Goal: Find specific page/section: Find specific page/section

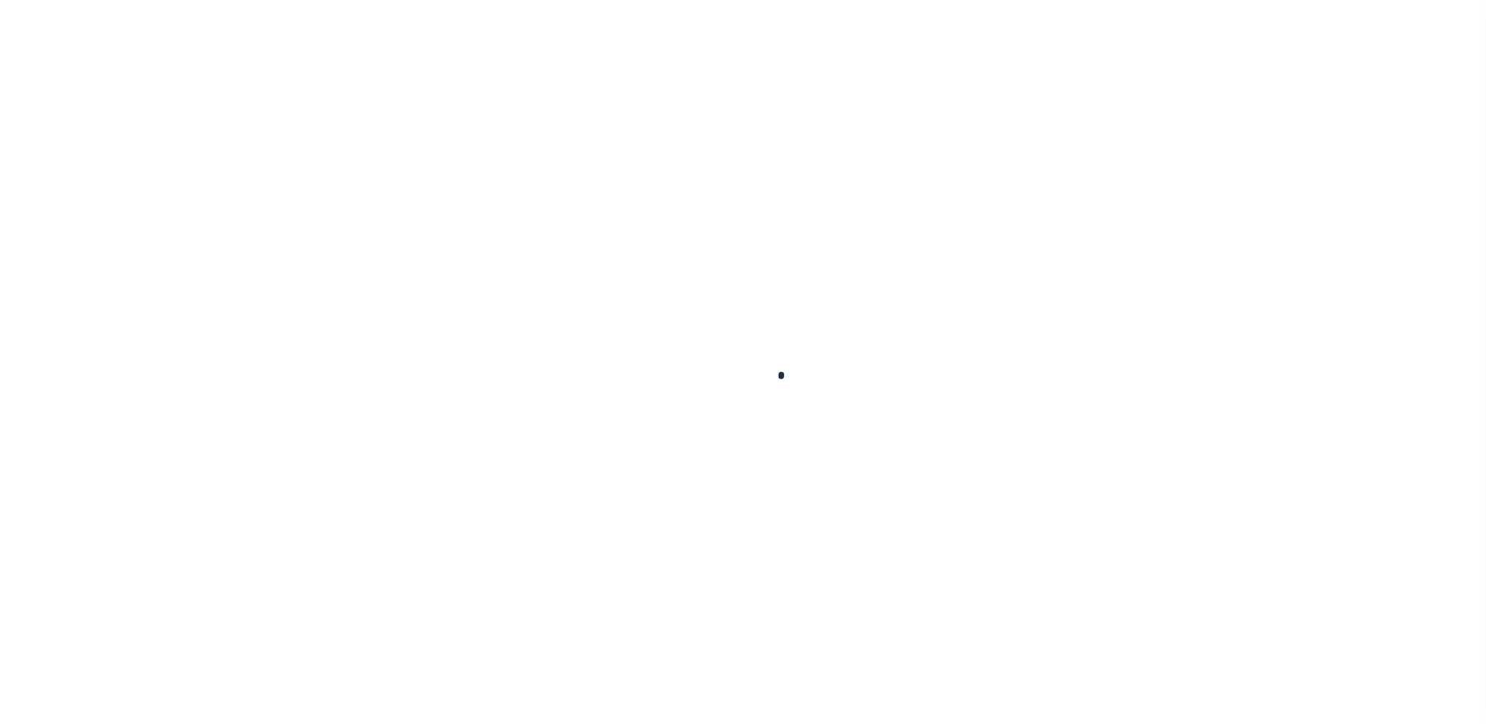
select select
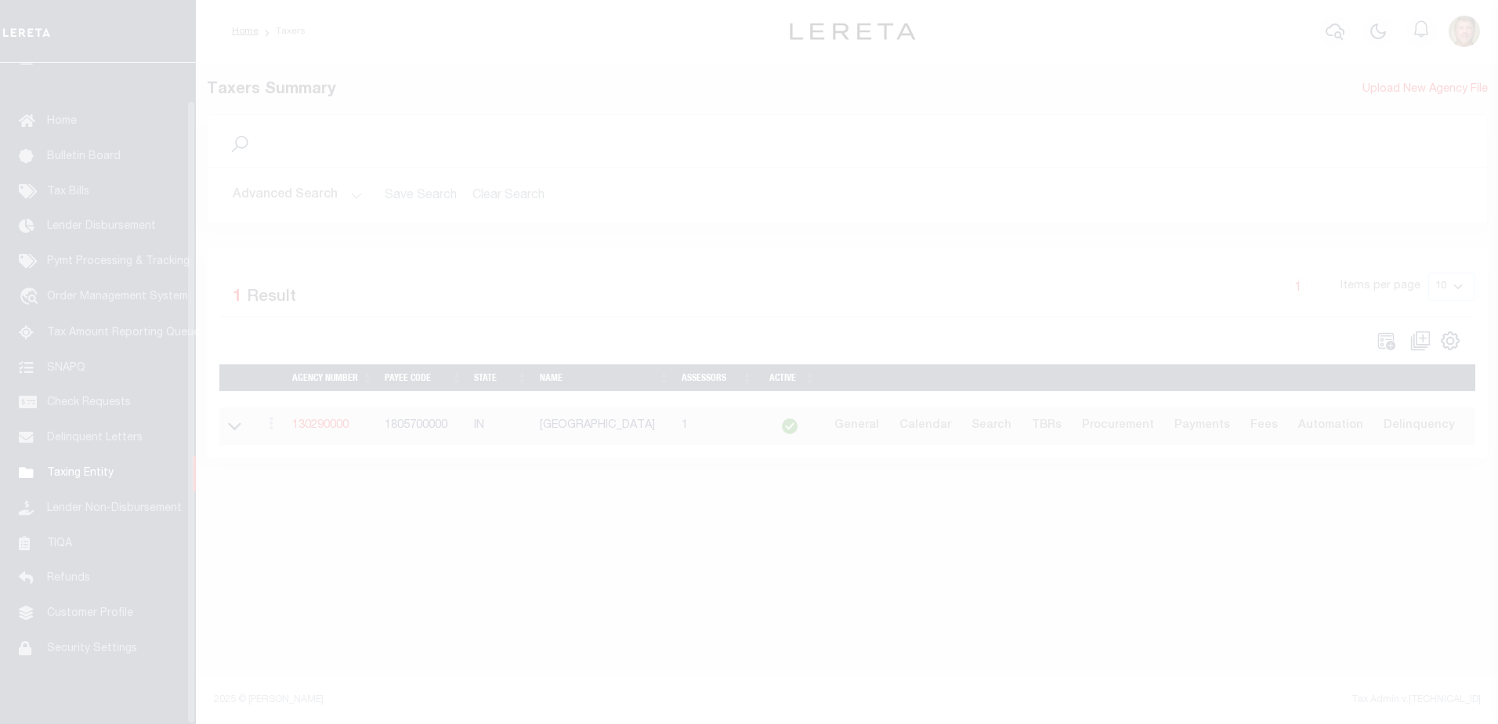
scroll to position [39, 0]
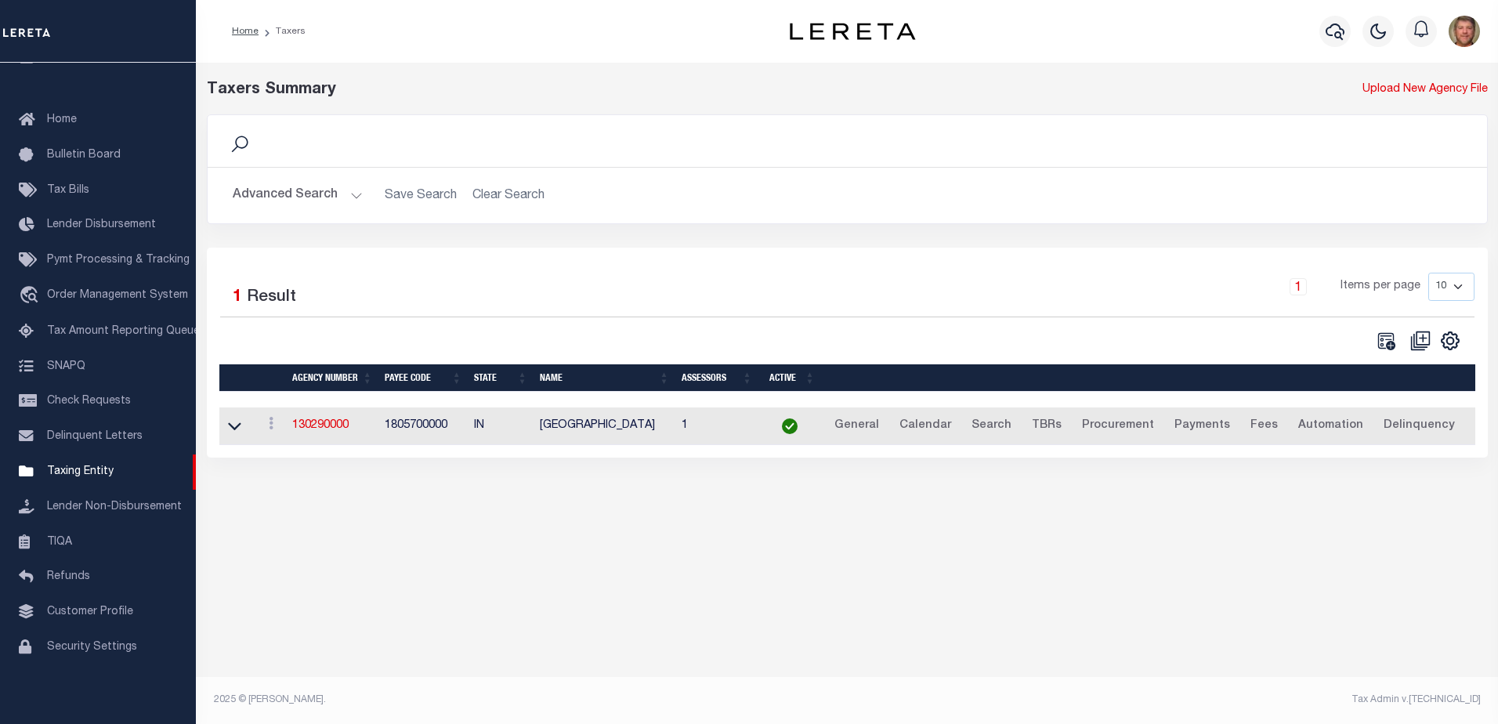
click at [305, 195] on button "Advanced Search" at bounding box center [298, 195] width 130 height 31
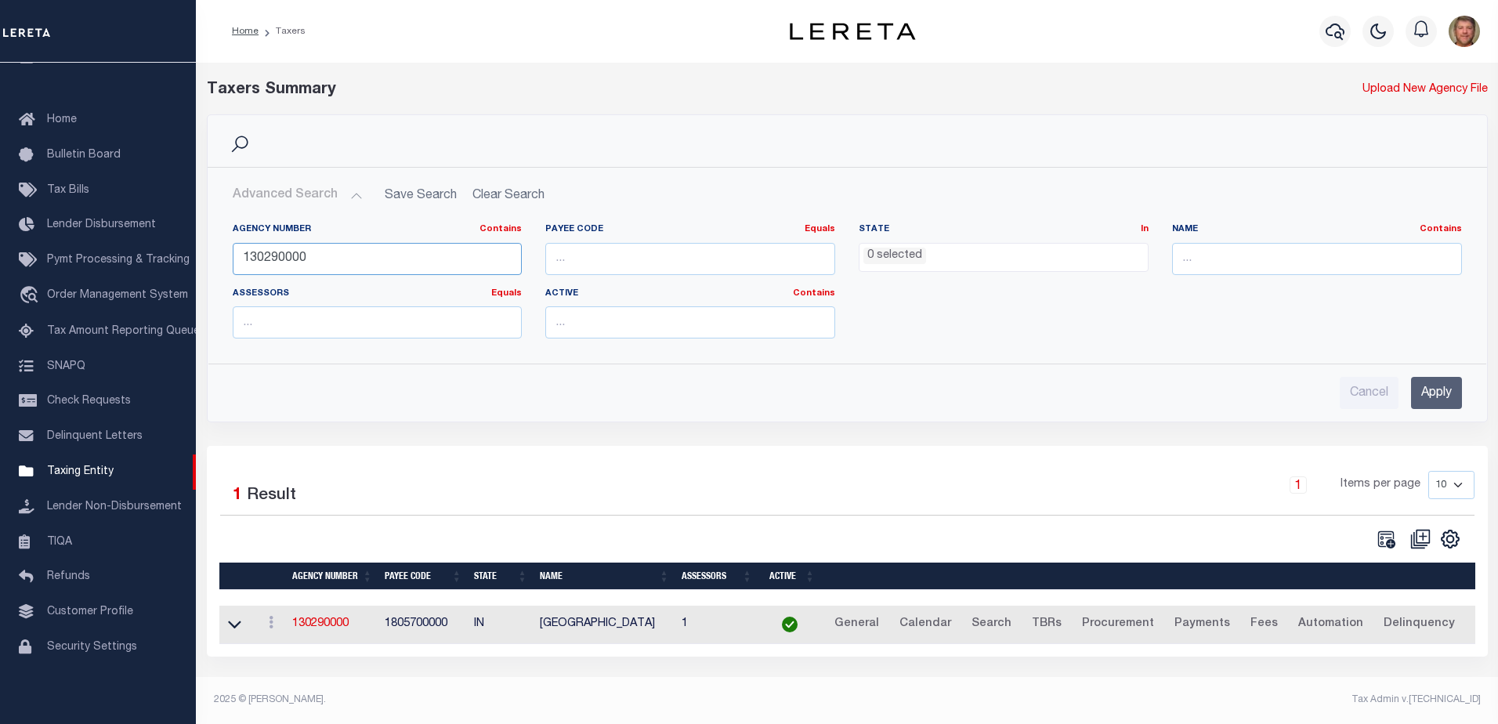
drag, startPoint x: 325, startPoint y: 255, endPoint x: 230, endPoint y: 251, distance: 94.9
click at [230, 251] on div "Agency Number Contains Contains Is 130290000" at bounding box center [377, 255] width 313 height 64
type input "130100000"
click at [1426, 396] on input "Apply" at bounding box center [1436, 393] width 51 height 32
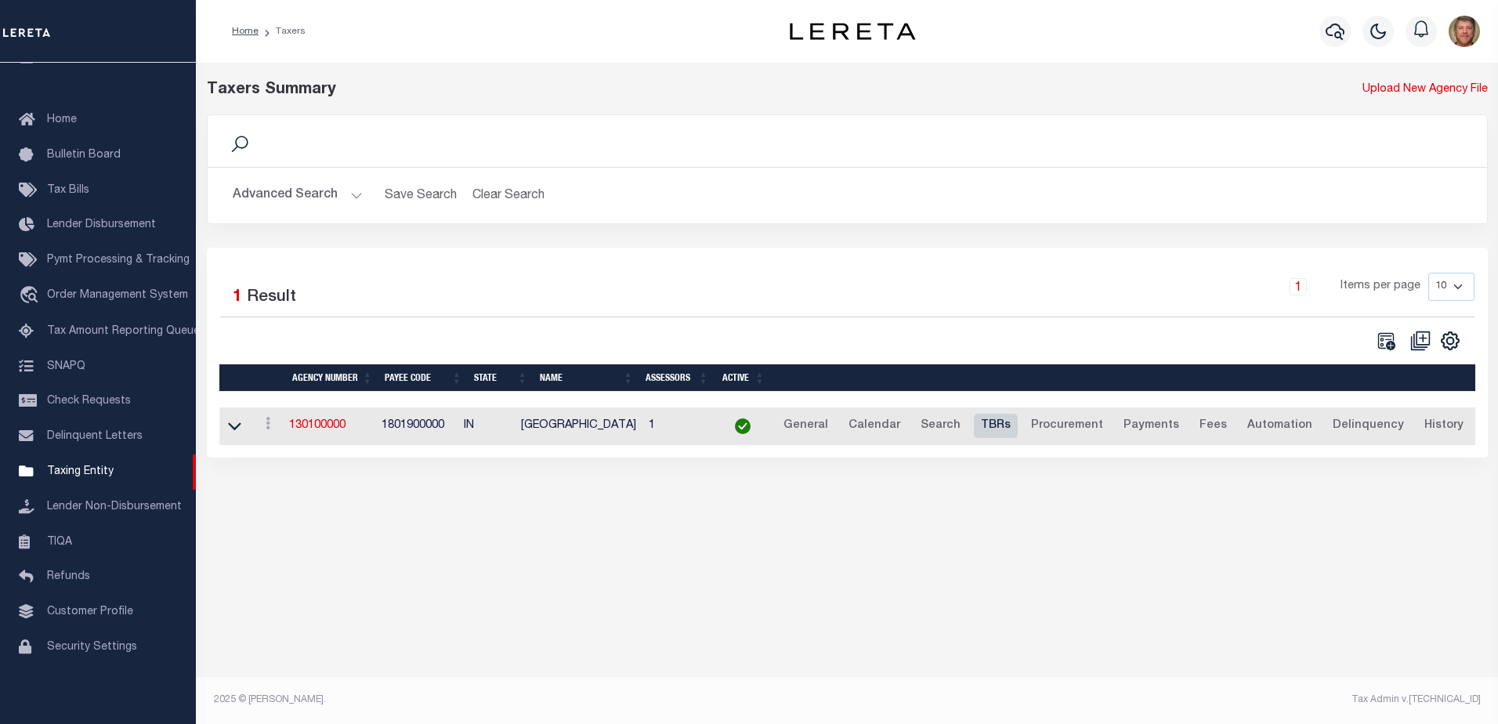
click at [979, 421] on link "TBRs" at bounding box center [996, 426] width 44 height 25
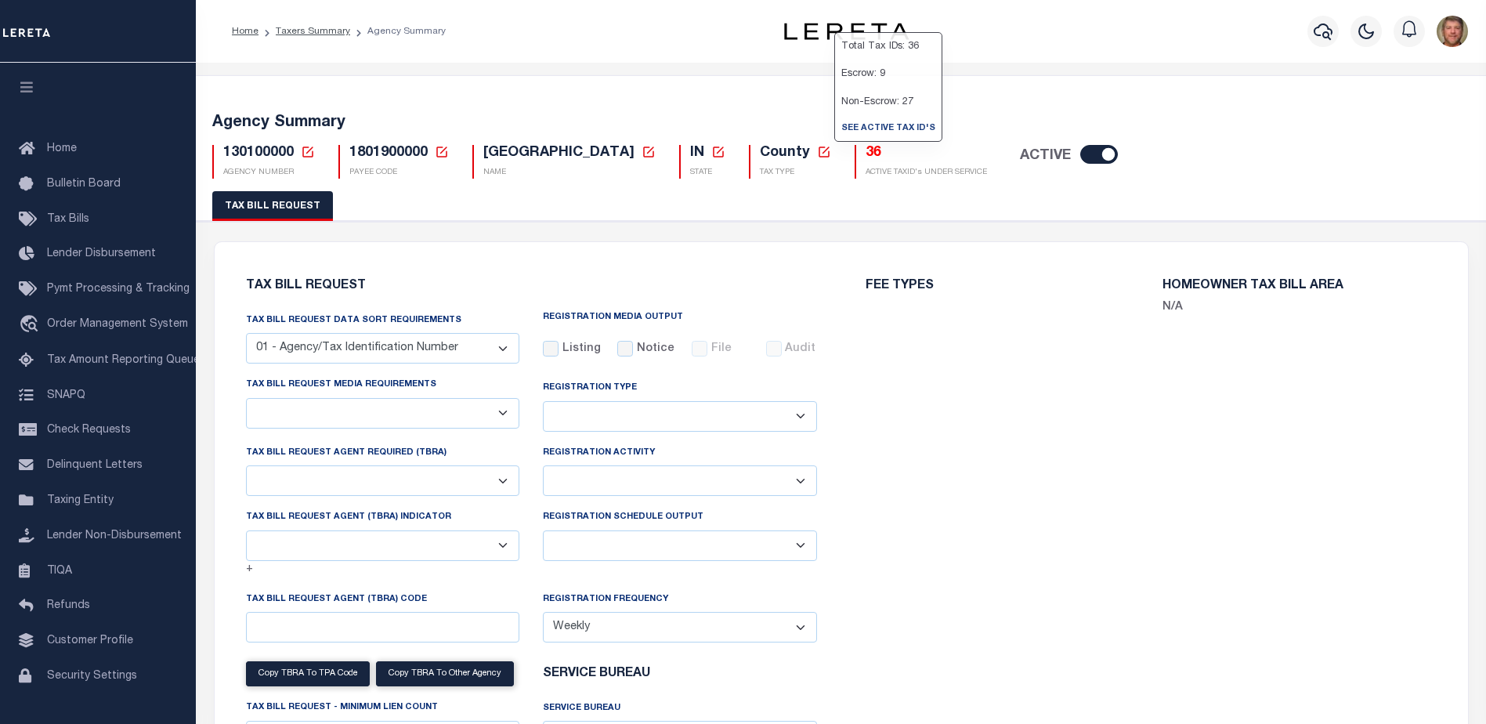
select select "22"
select select "false"
select select "1"
select select
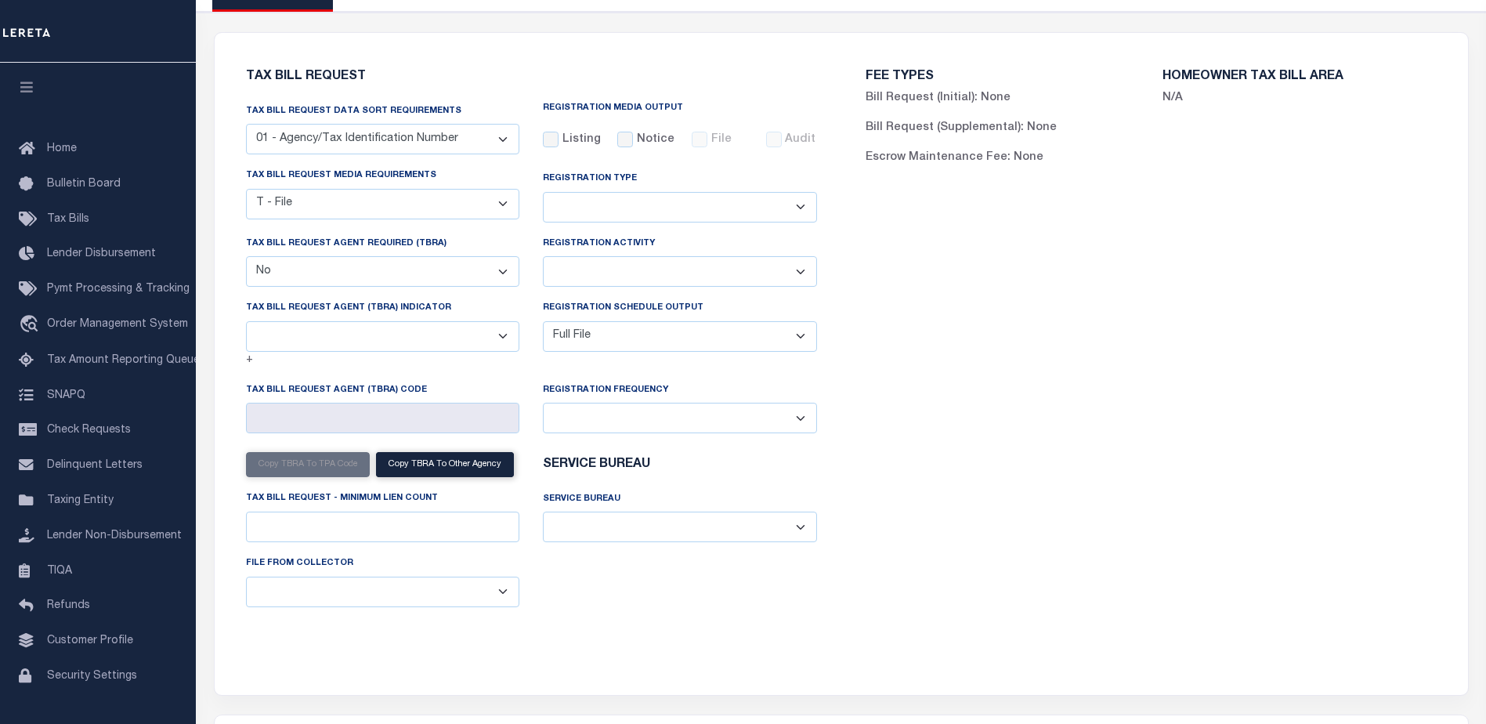
scroll to position [78, 0]
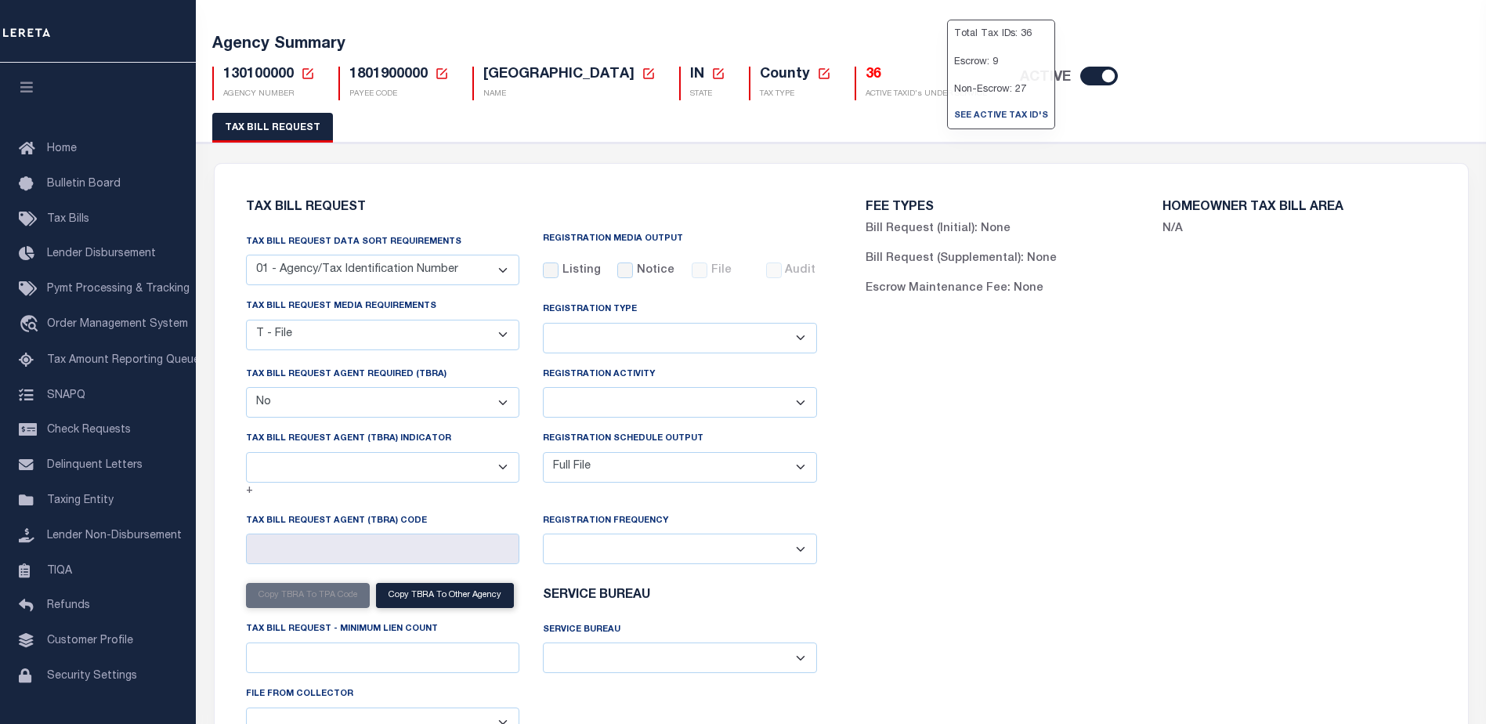
click at [866, 74] on h5 "36" at bounding box center [926, 75] width 121 height 17
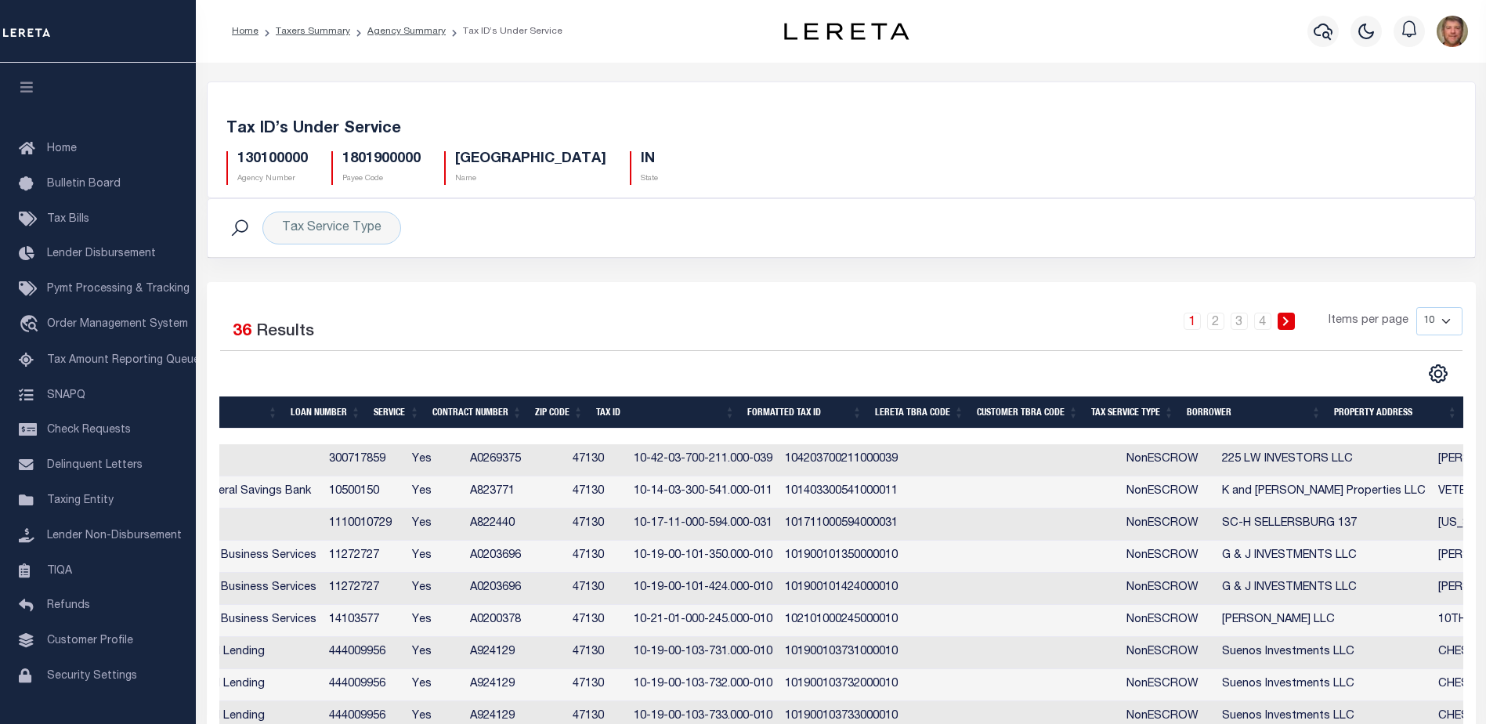
scroll to position [0, 566]
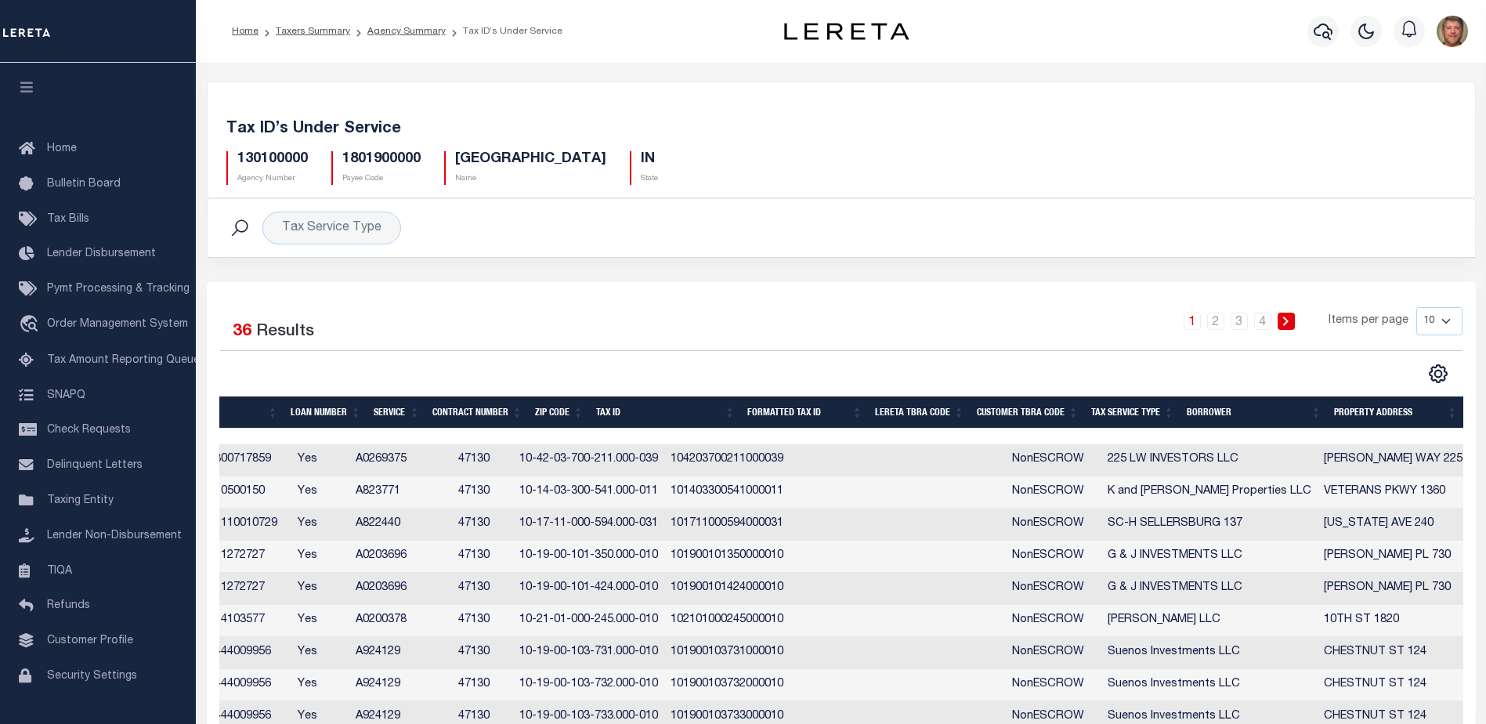
click at [1116, 407] on th "Tax Service Type" at bounding box center [1133, 412] width 96 height 32
